Goal: Check status

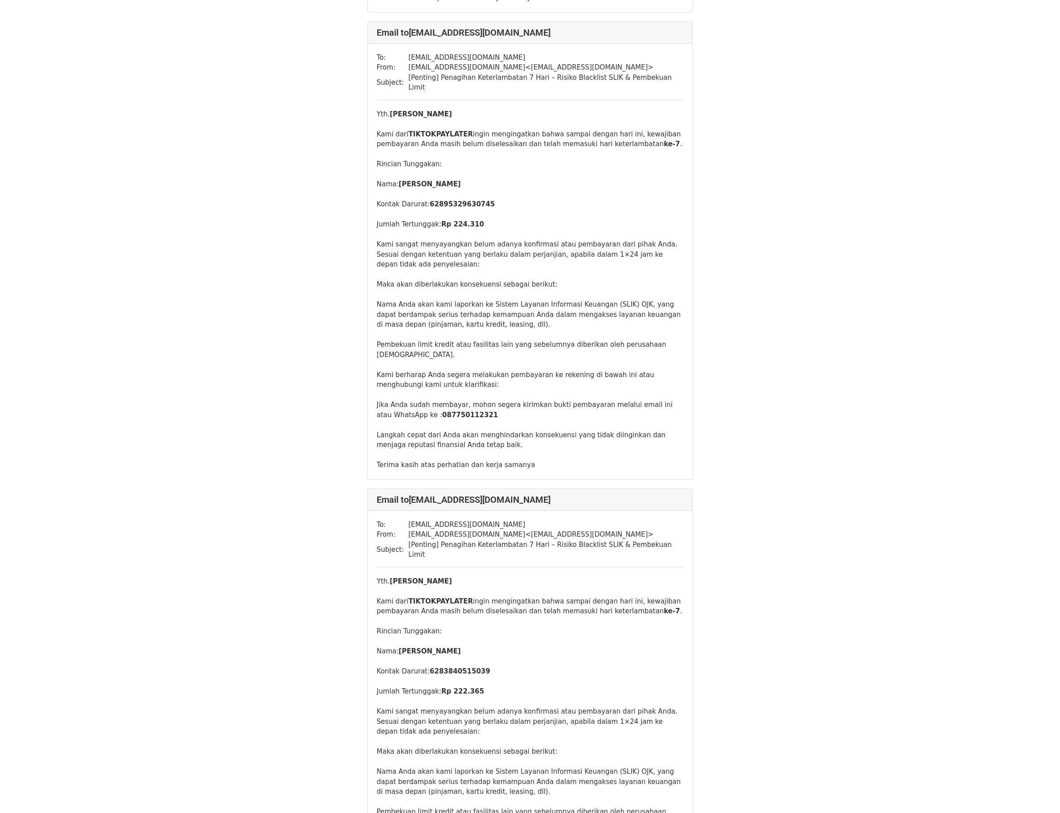
scroll to position [21767, 0]
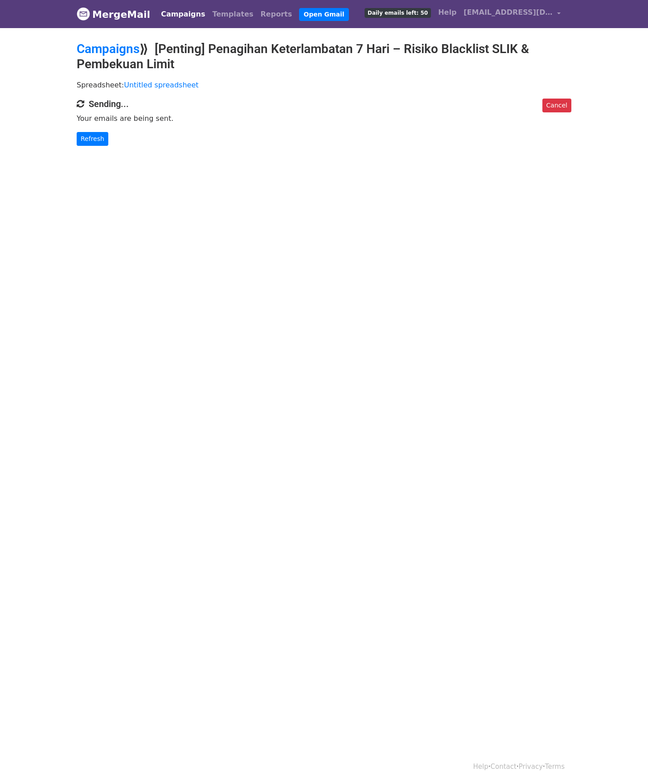
click at [106, 142] on p "Refresh" at bounding box center [324, 139] width 495 height 14
click at [100, 144] on link "Refresh" at bounding box center [93, 139] width 32 height 14
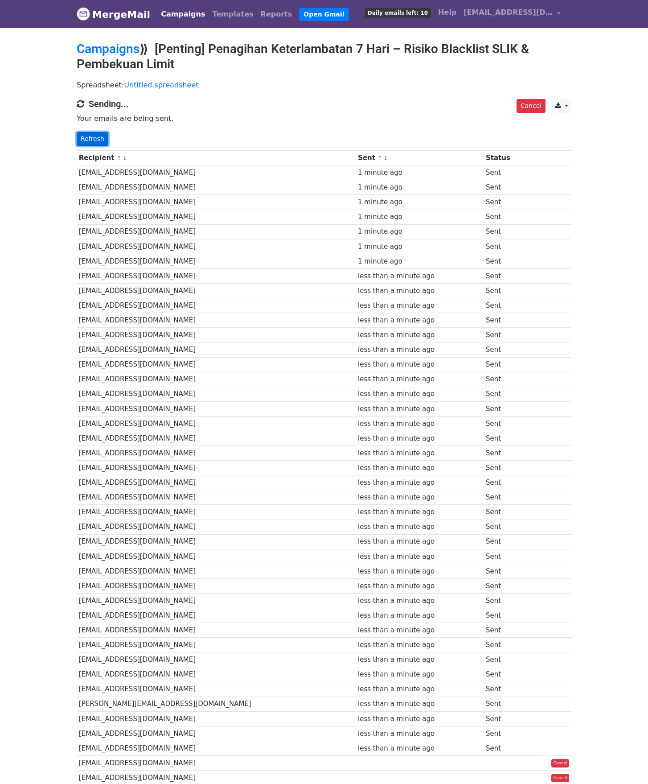
click at [86, 144] on link "Refresh" at bounding box center [93, 139] width 32 height 14
